Goal: Complete application form: Complete application form

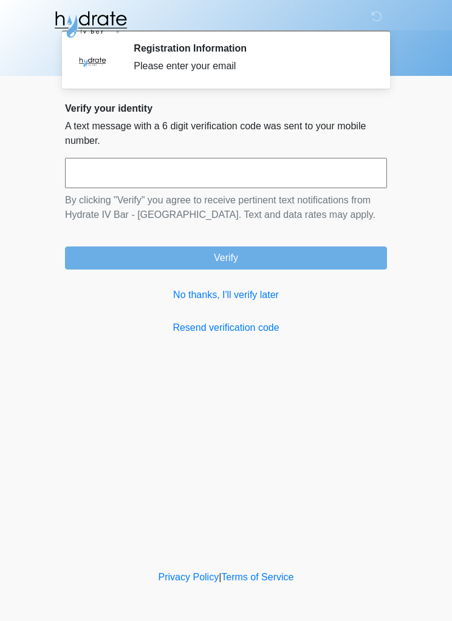
click at [243, 297] on link "No thanks, I'll verify later" at bounding box center [226, 295] width 322 height 15
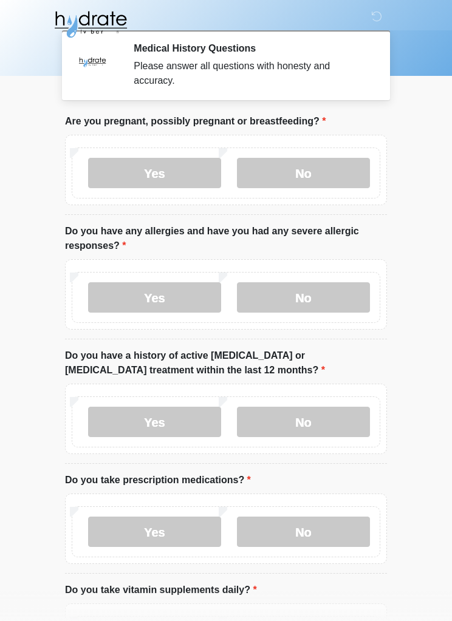
click at [344, 180] on label "No" at bounding box center [303, 173] width 133 height 30
click at [330, 307] on label "No" at bounding box center [303, 297] width 133 height 30
click at [324, 422] on label "No" at bounding box center [303, 422] width 133 height 30
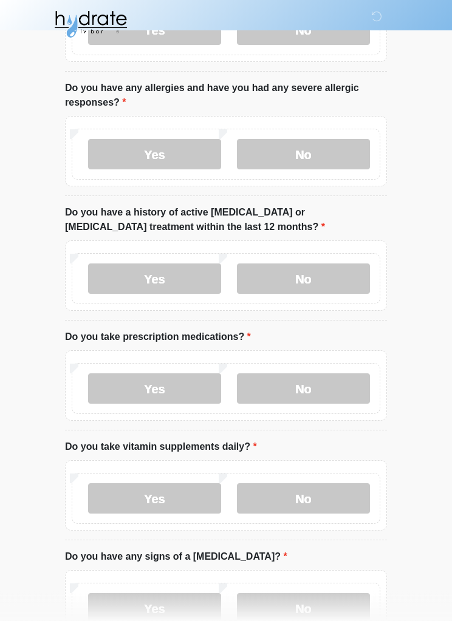
scroll to position [144, 0]
click at [186, 382] on label "Yes" at bounding box center [154, 388] width 133 height 30
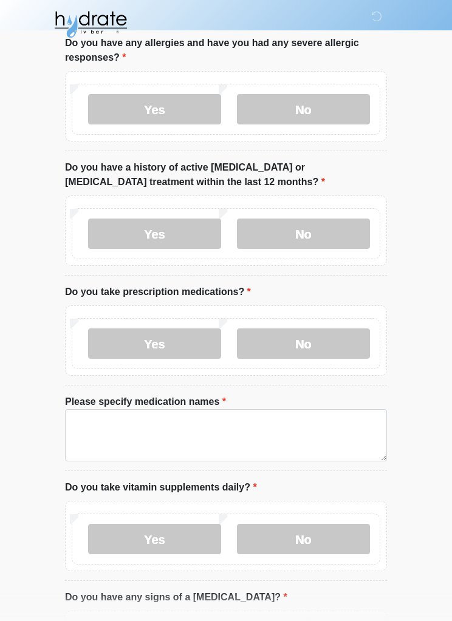
scroll to position [191, 0]
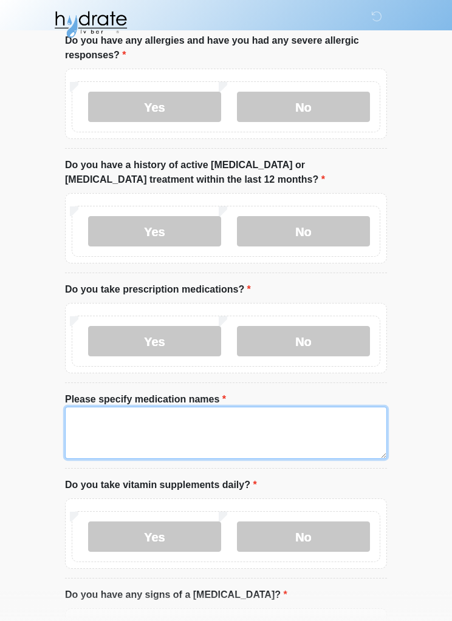
click at [292, 424] on textarea "Please specify medication names" at bounding box center [226, 433] width 322 height 52
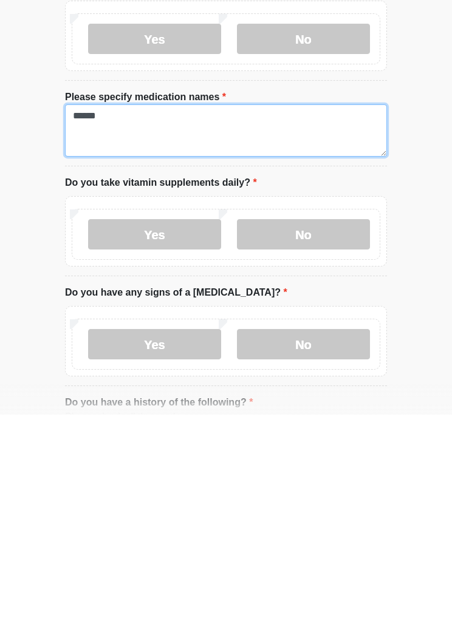
scroll to position [306, 0]
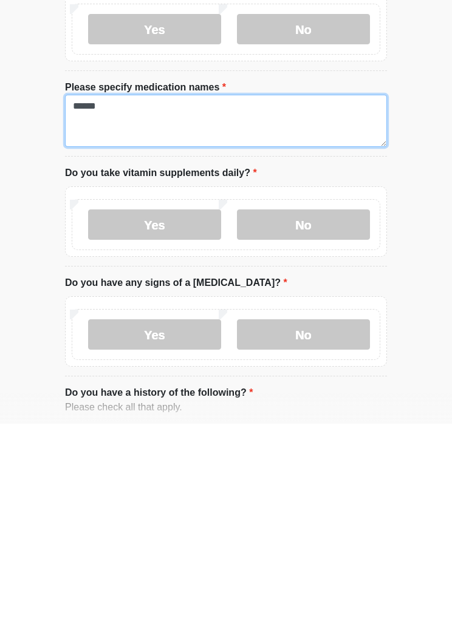
type textarea "******"
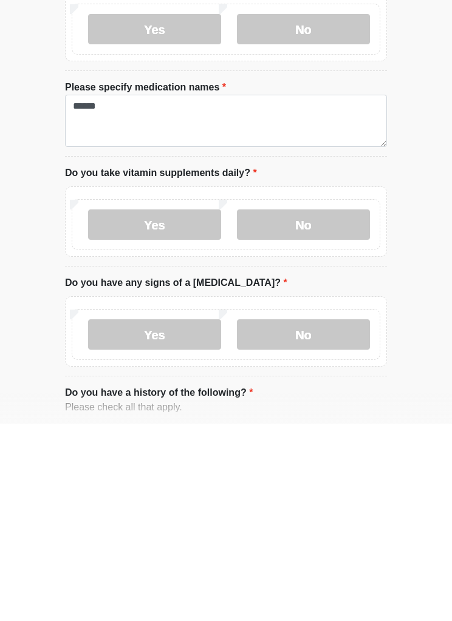
click at [185, 407] on label "Yes" at bounding box center [154, 422] width 133 height 30
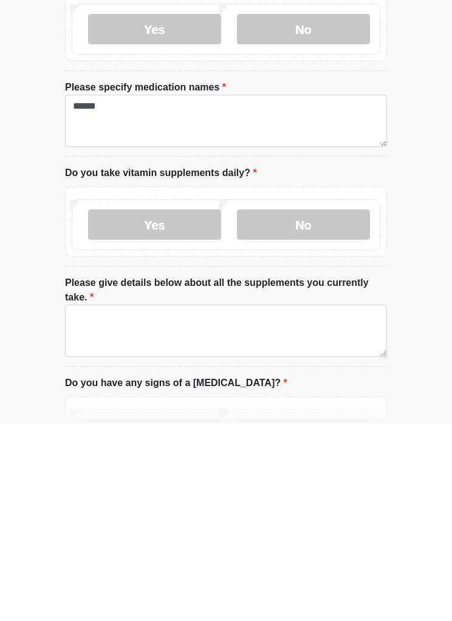
scroll to position [504, 0]
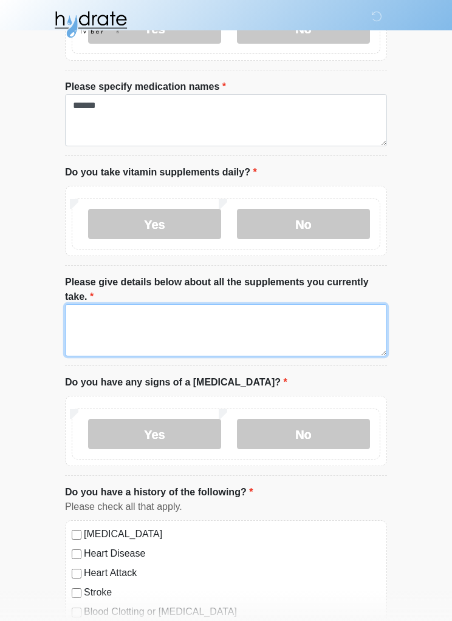
click at [339, 326] on textarea "Please give details below about all the supplements you currently take." at bounding box center [226, 330] width 322 height 52
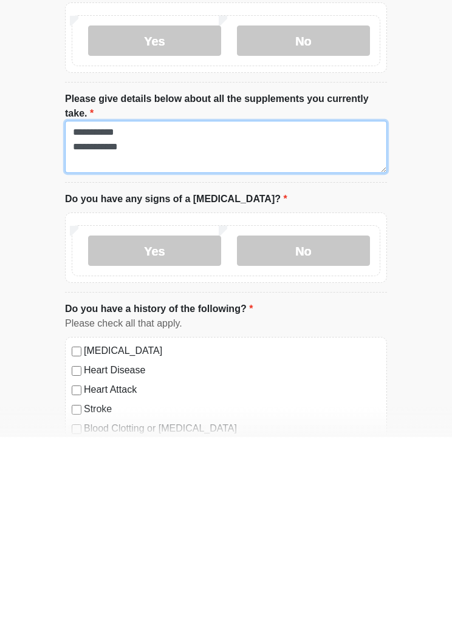
type textarea "**********"
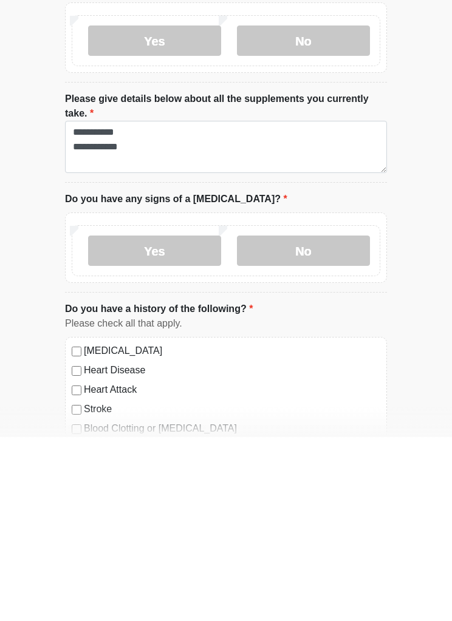
click at [345, 420] on label "No" at bounding box center [303, 435] width 133 height 30
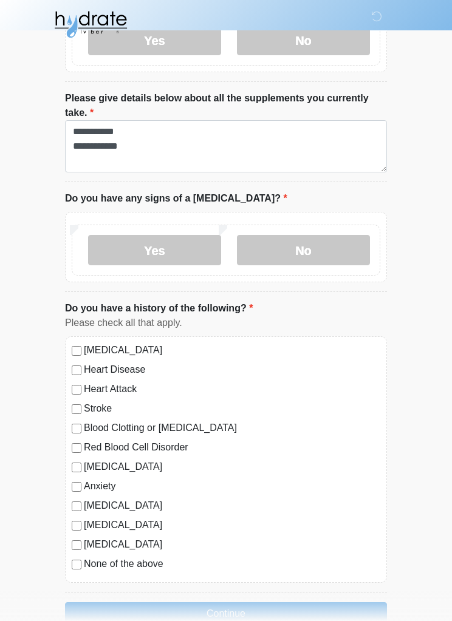
scroll to position [715, 0]
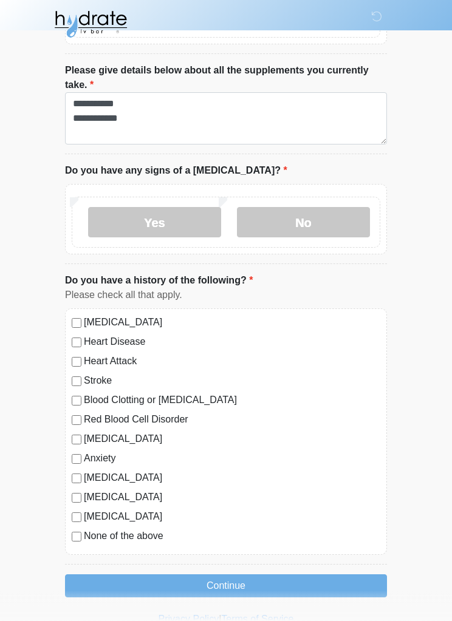
click at [79, 394] on div "Blood Clotting or [MEDICAL_DATA]" at bounding box center [226, 401] width 309 height 15
click at [88, 400] on label "Blood Clotting or [MEDICAL_DATA]" at bounding box center [232, 401] width 296 height 15
click at [311, 585] on button "Continue" at bounding box center [226, 586] width 322 height 23
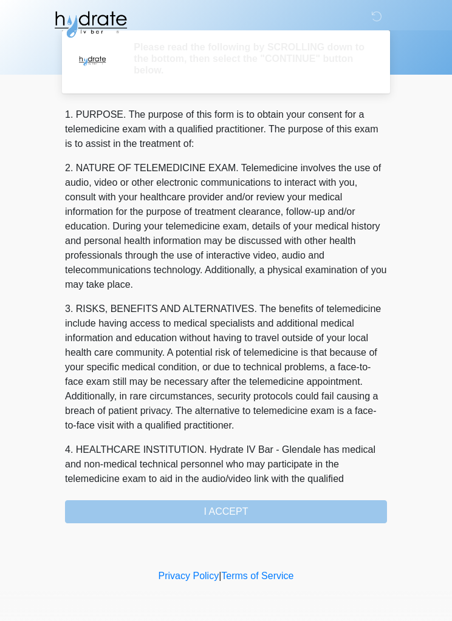
scroll to position [0, 0]
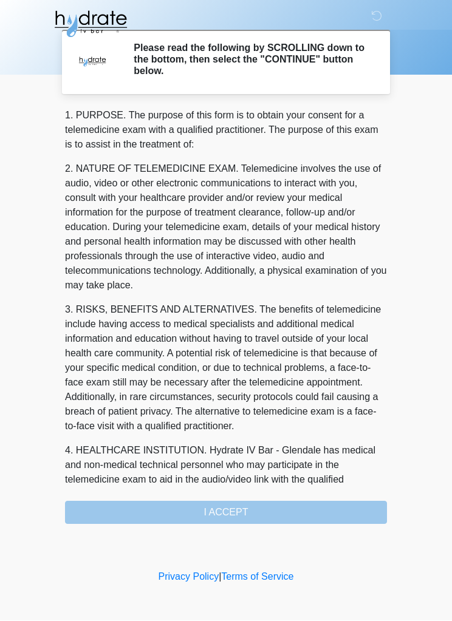
click at [331, 509] on div "1. PURPOSE. The purpose of this form is to obtain your consent for a telemedici…" at bounding box center [226, 317] width 322 height 416
click at [347, 504] on div "1. PURPOSE. The purpose of this form is to obtain your consent for a telemedici…" at bounding box center [226, 317] width 322 height 416
click at [309, 504] on div "1. PURPOSE. The purpose of this form is to obtain your consent for a telemedici…" at bounding box center [226, 317] width 322 height 416
click at [308, 503] on div "1. PURPOSE. The purpose of this form is to obtain your consent for a telemedici…" at bounding box center [226, 317] width 322 height 416
click at [306, 503] on div "1. PURPOSE. The purpose of this form is to obtain your consent for a telemedici…" at bounding box center [226, 317] width 322 height 416
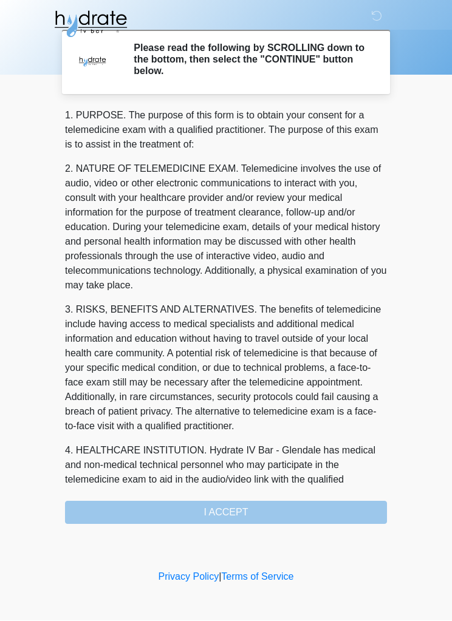
click at [306, 495] on div "1. PURPOSE. The purpose of this form is to obtain your consent for a telemedici…" at bounding box center [226, 317] width 322 height 416
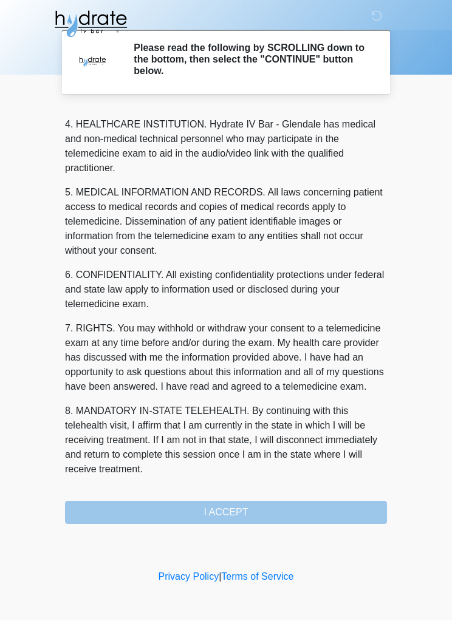
scroll to position [355, 0]
click at [299, 506] on div "1. PURPOSE. The purpose of this form is to obtain your consent for a telemedici…" at bounding box center [226, 317] width 322 height 416
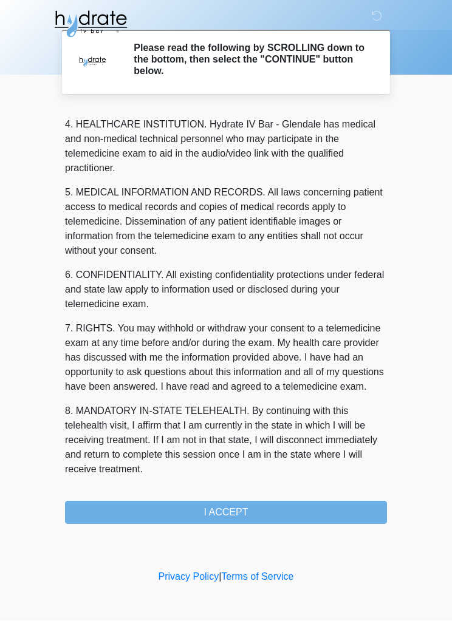
click at [298, 512] on button "I ACCEPT" at bounding box center [226, 513] width 322 height 23
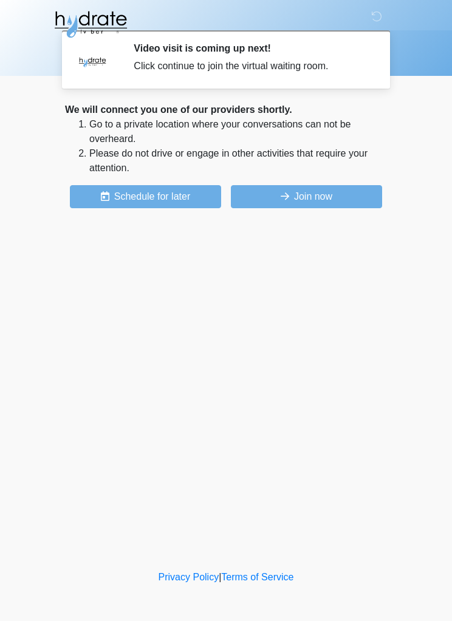
click at [353, 197] on button "Join now" at bounding box center [306, 196] width 151 height 23
